Goal: Transaction & Acquisition: Purchase product/service

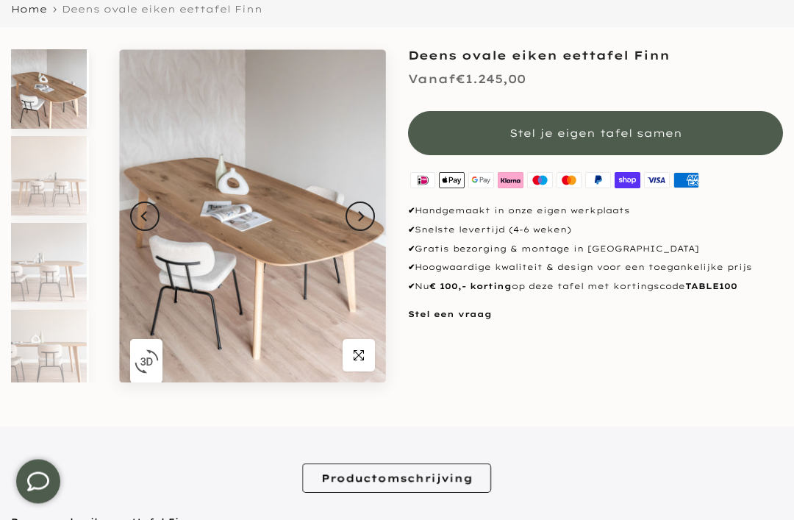
scroll to position [159, 0]
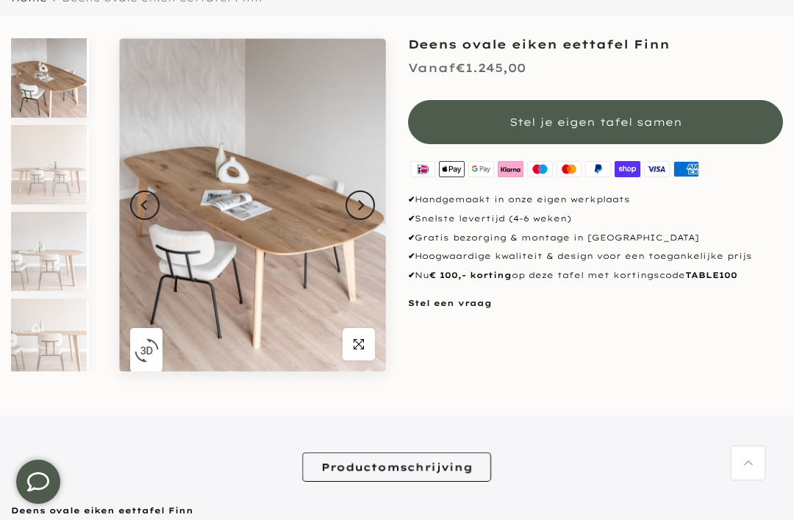
click at [33, 175] on img at bounding box center [49, 164] width 76 height 79
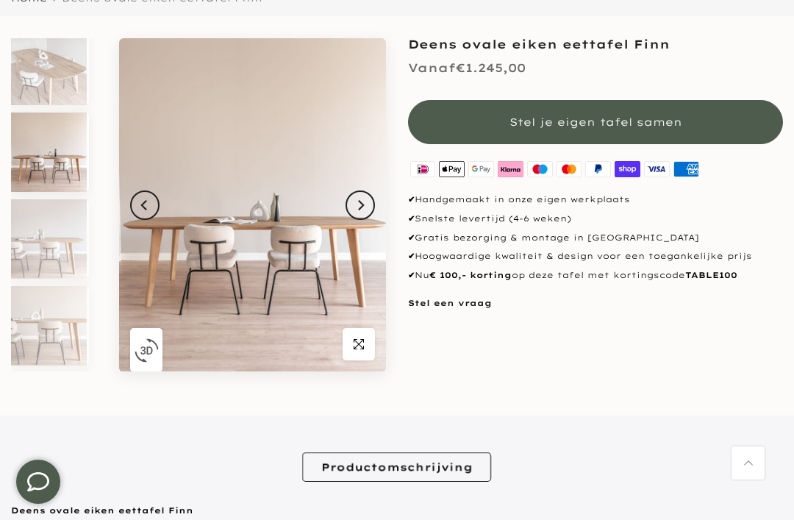
scroll to position [13, 0]
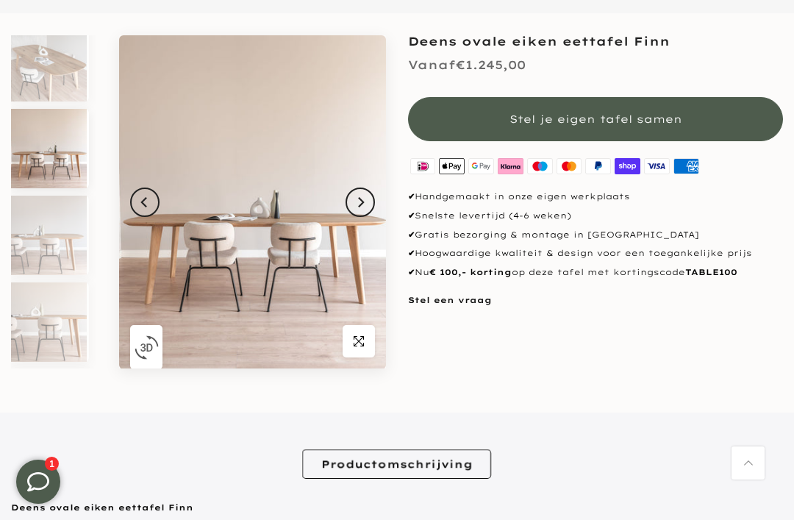
click at [43, 243] on img at bounding box center [49, 234] width 76 height 79
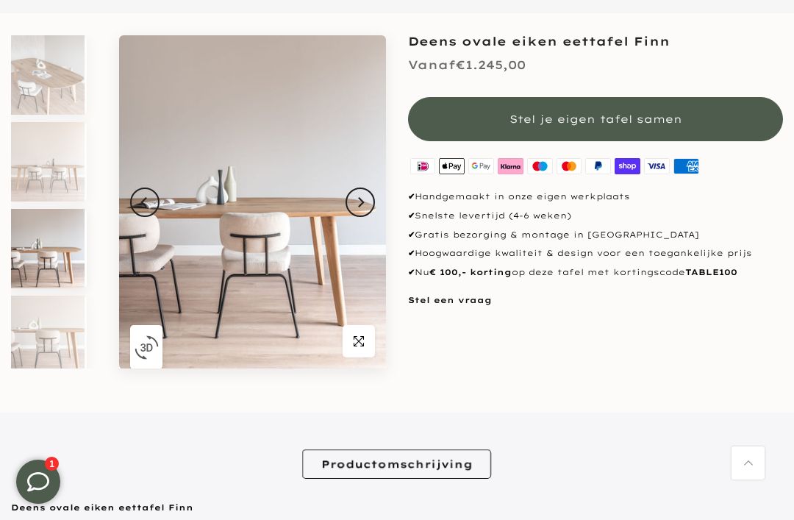
scroll to position [0, 2]
click at [28, 165] on img at bounding box center [47, 161] width 76 height 79
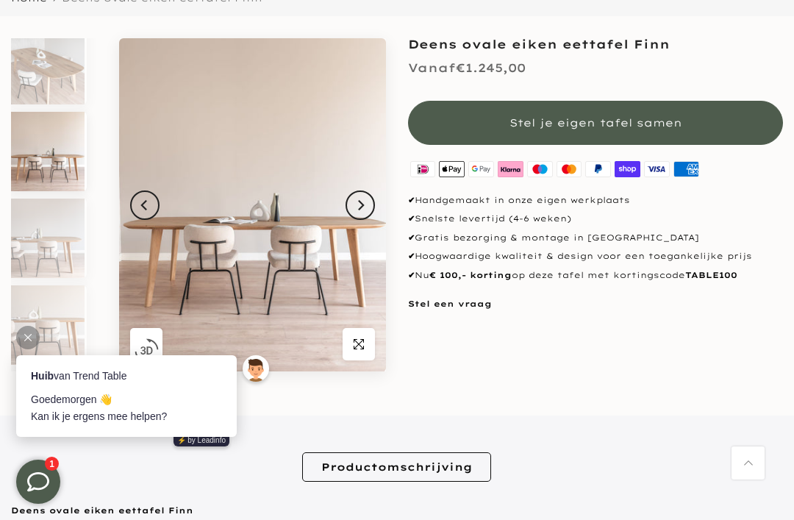
scroll to position [0, 0]
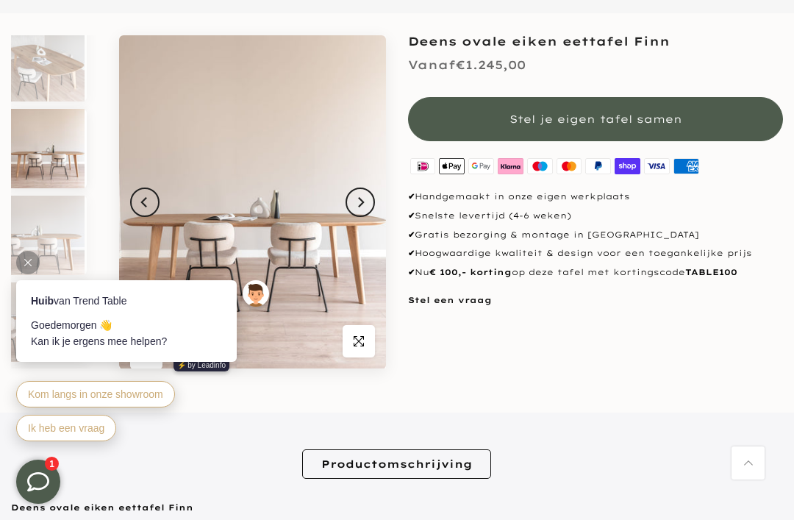
click at [43, 44] on img at bounding box center [47, 61] width 76 height 79
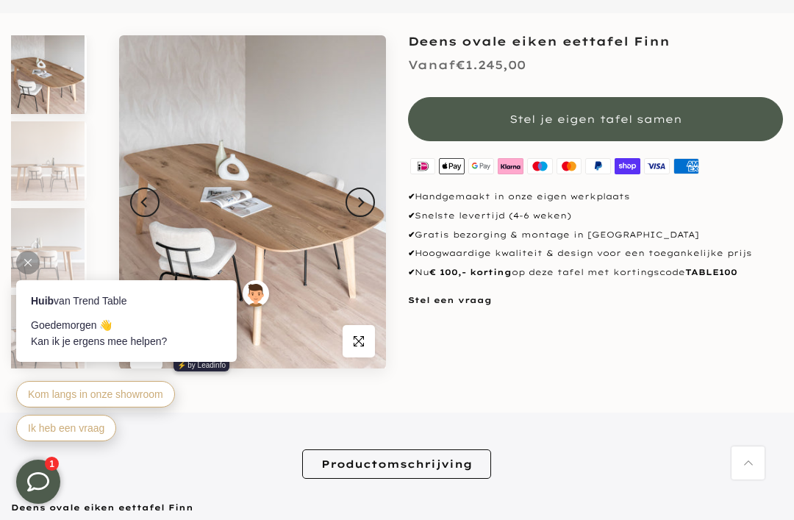
scroll to position [0, 2]
click at [38, 171] on img at bounding box center [47, 161] width 76 height 79
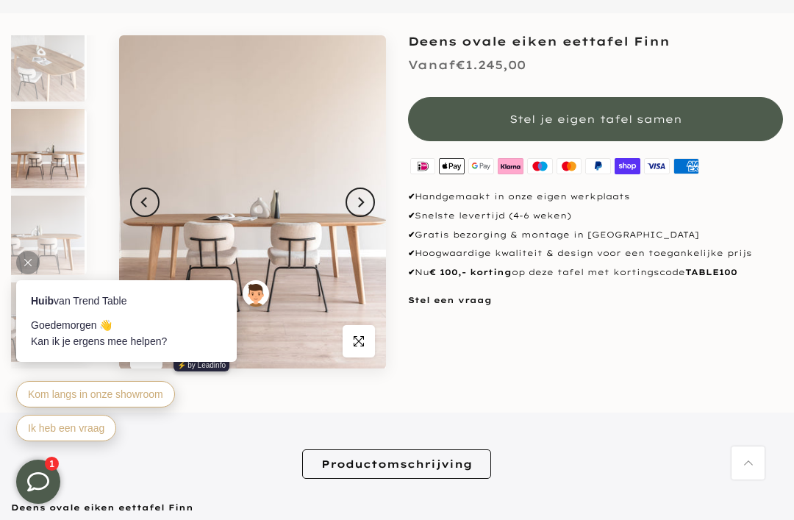
scroll to position [13, 2]
click at [37, 231] on img at bounding box center [47, 234] width 76 height 79
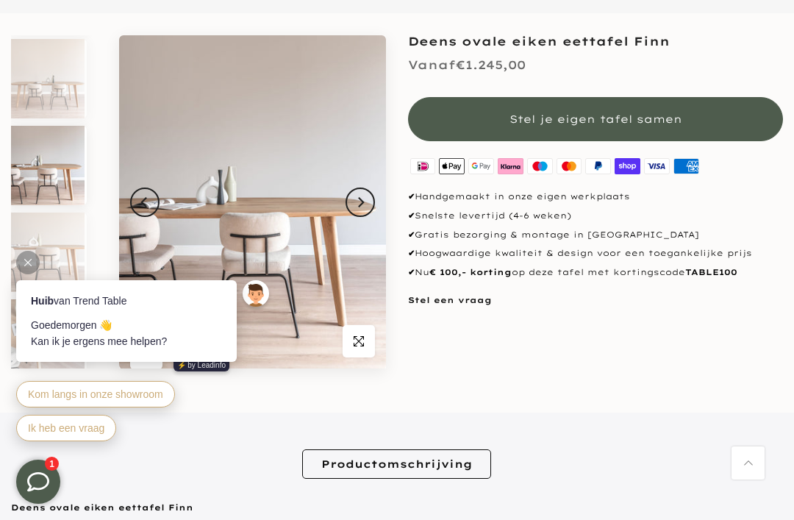
scroll to position [100, 2]
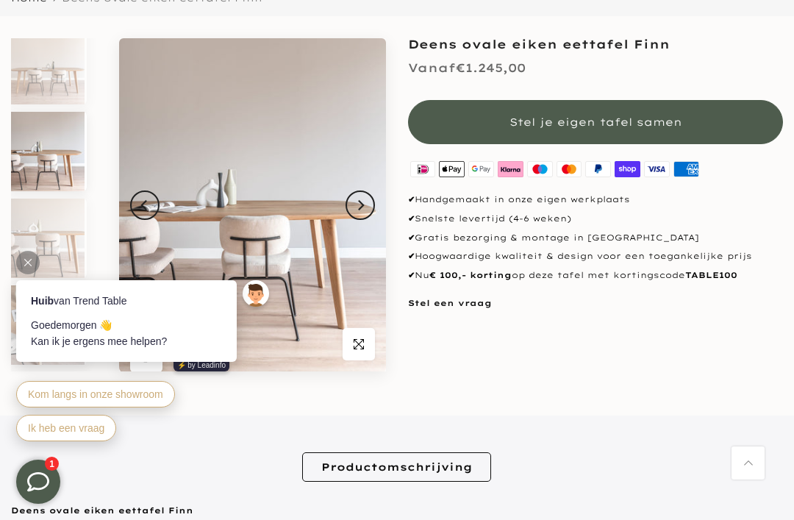
click at [277, 222] on img at bounding box center [252, 205] width 267 height 334
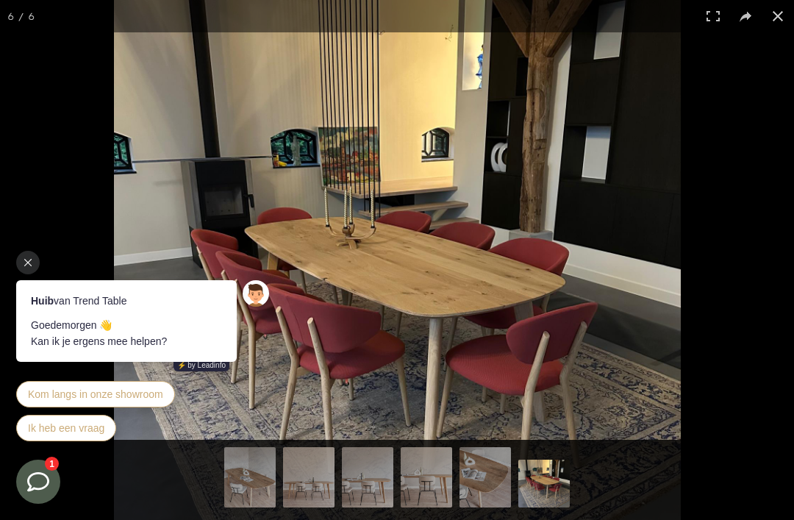
click at [787, 12] on button at bounding box center [777, 16] width 32 height 32
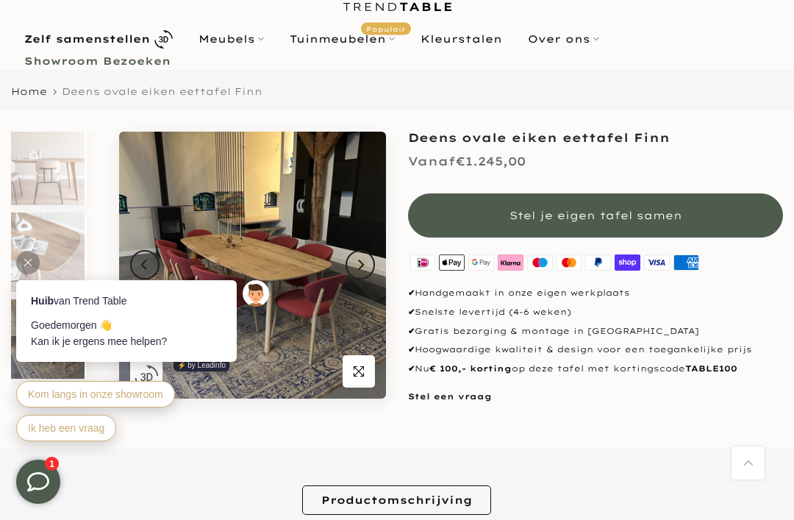
scroll to position [0, 0]
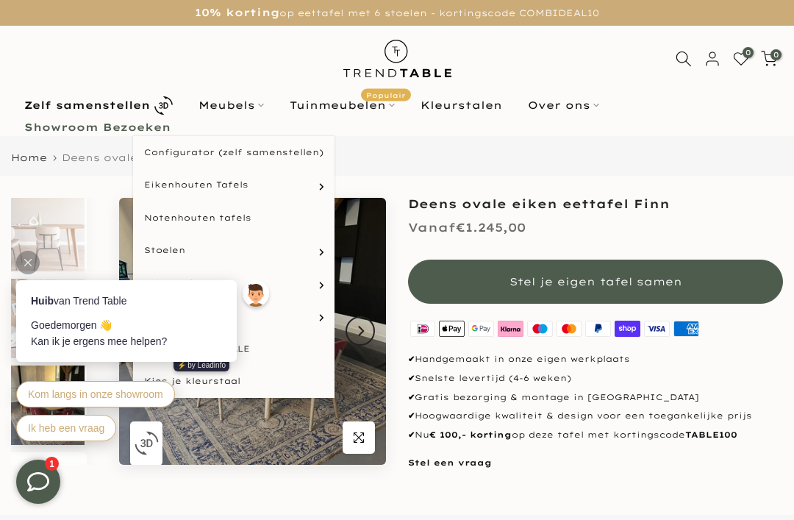
click at [244, 112] on link "Meubels" at bounding box center [230, 105] width 91 height 18
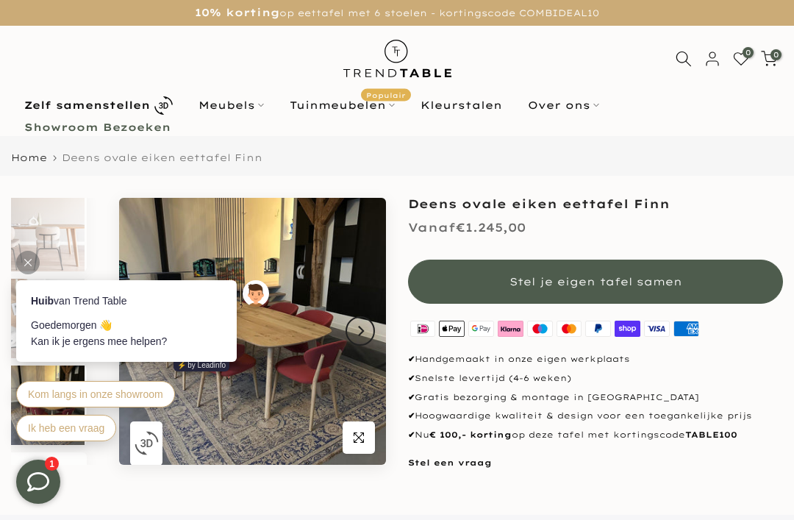
click at [236, 108] on link "Meubels" at bounding box center [230, 105] width 91 height 18
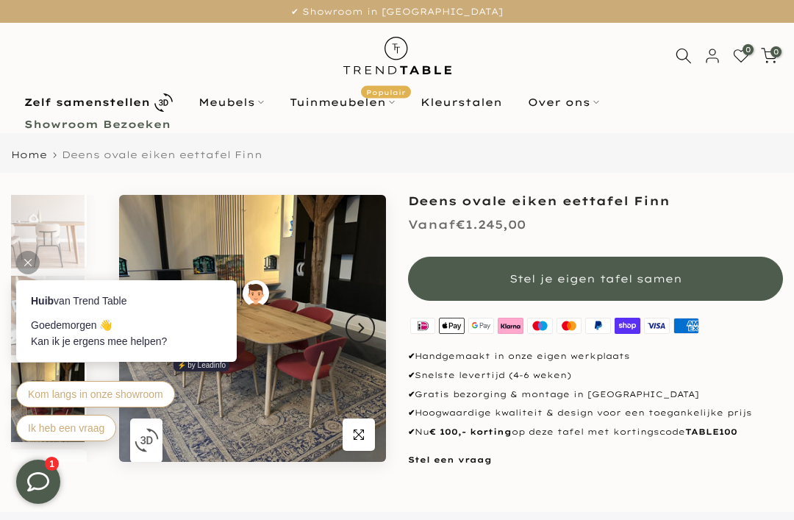
click at [728, 163] on div "Home Deens ovale eiken eettafel Finn" at bounding box center [397, 153] width 794 height 40
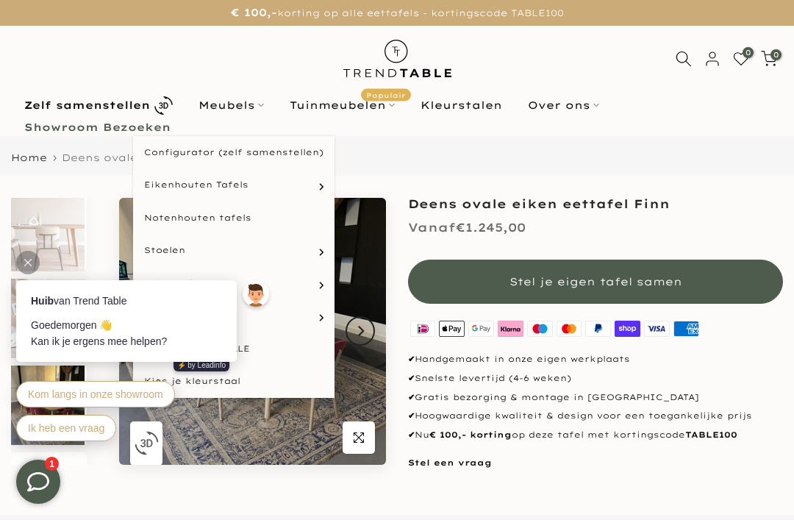
click at [233, 109] on link "Meubels" at bounding box center [230, 105] width 91 height 18
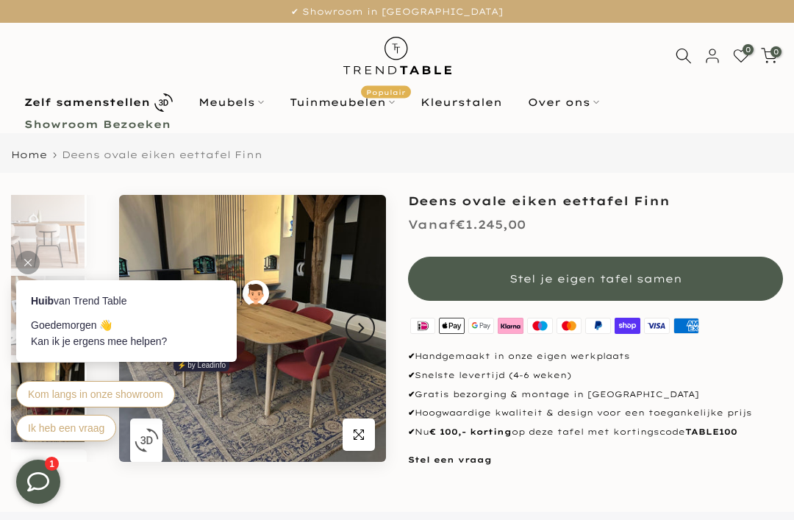
click at [253, 102] on link "Meubels" at bounding box center [230, 102] width 91 height 18
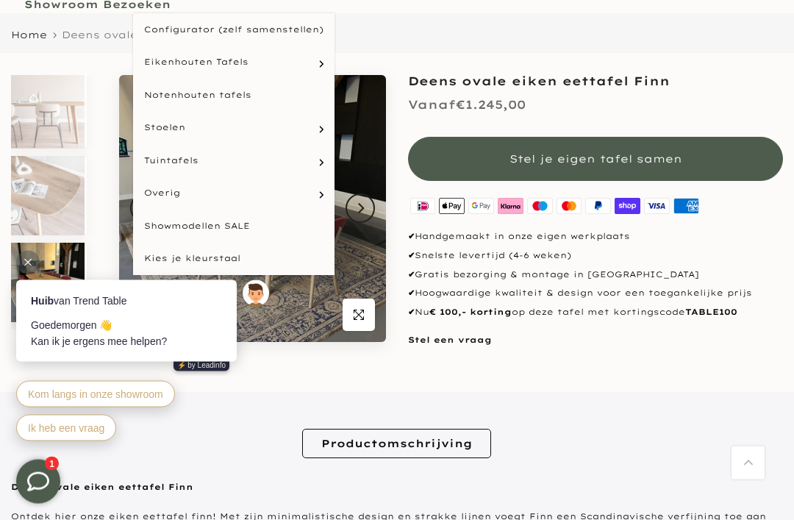
scroll to position [124, 0]
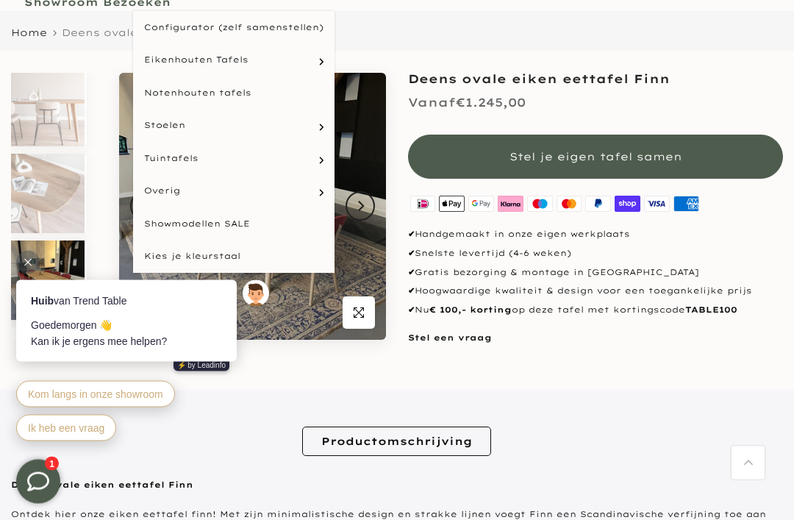
click at [223, 213] on link "Showmodellen SALE" at bounding box center [233, 224] width 201 height 33
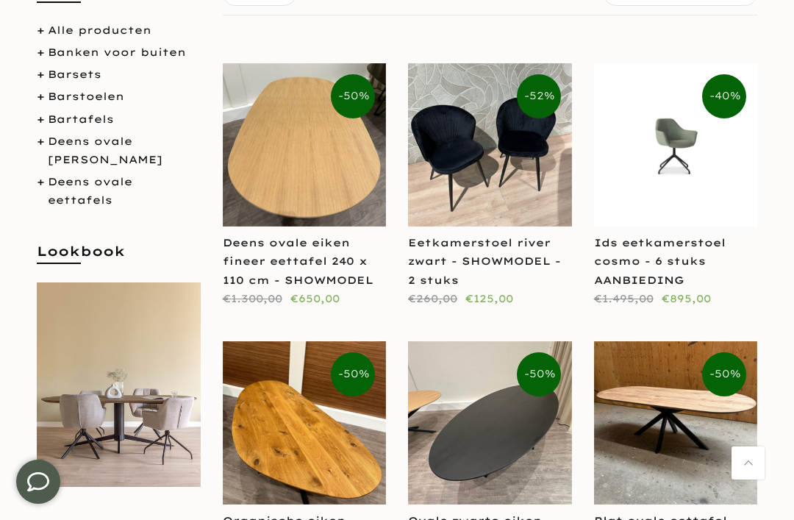
click at [328, 243] on link "Deens ovale eiken fineer eettafel 240 x 110 cm - SHOWMODEL" at bounding box center [298, 261] width 151 height 50
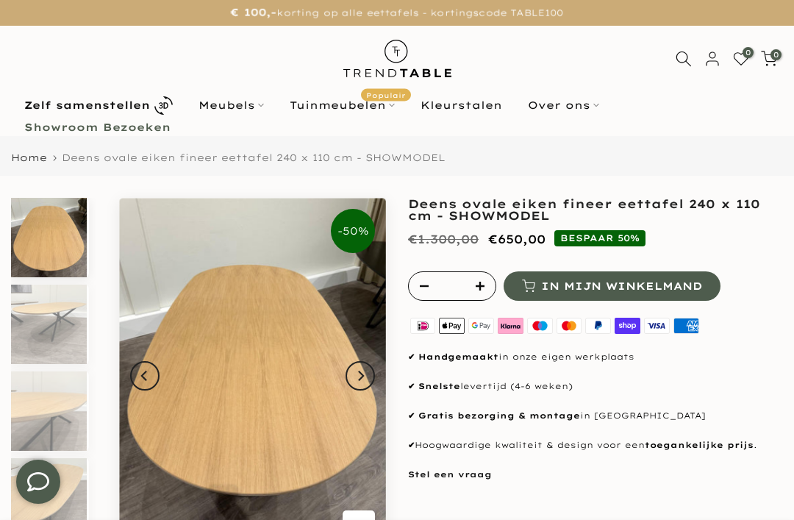
click at [368, 378] on button "Next" at bounding box center [359, 375] width 29 height 29
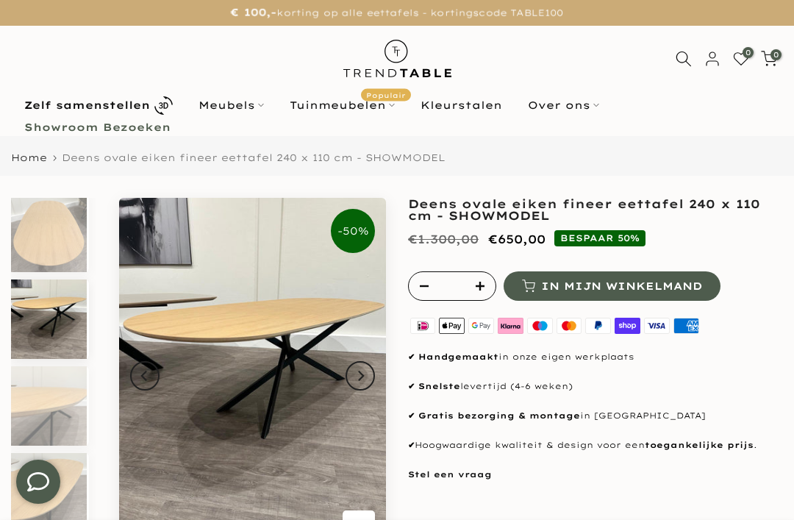
scroll to position [5, 0]
click at [368, 377] on button "Next" at bounding box center [359, 375] width 29 height 29
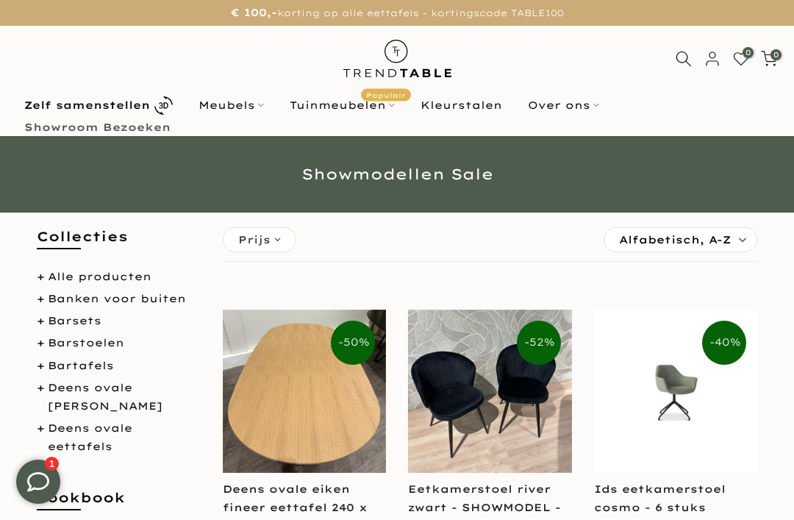
click at [784, 133] on div "0 0 / €0,00 Zelf samenstellen Meubels Configurator (zelf samenstellen) Eikenhou…" at bounding box center [397, 81] width 794 height 110
